Goal: Information Seeking & Learning: Learn about a topic

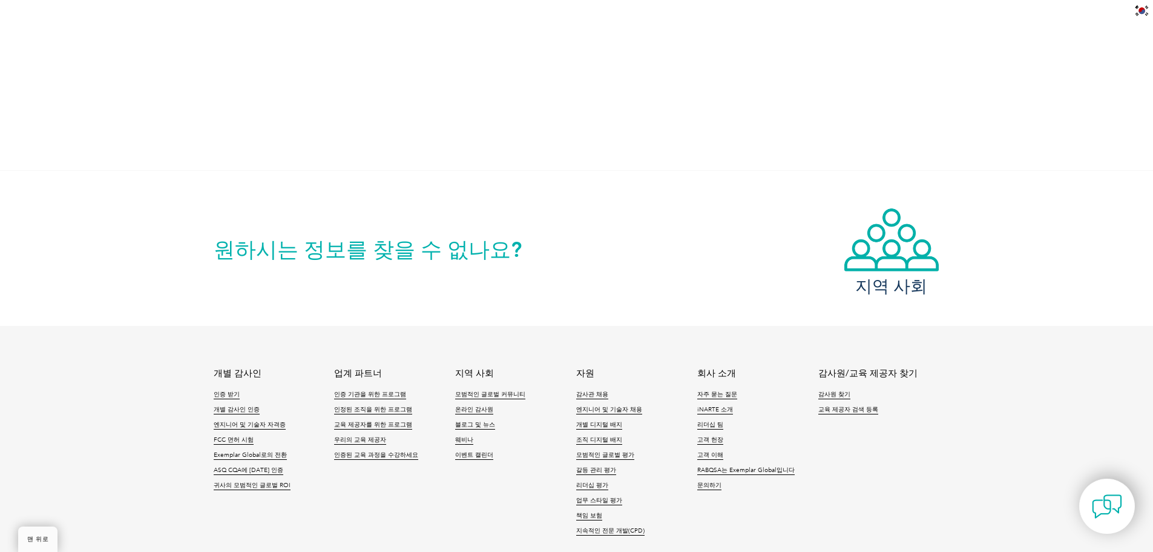
scroll to position [2357, 0]
